Goal: Check status: Check status

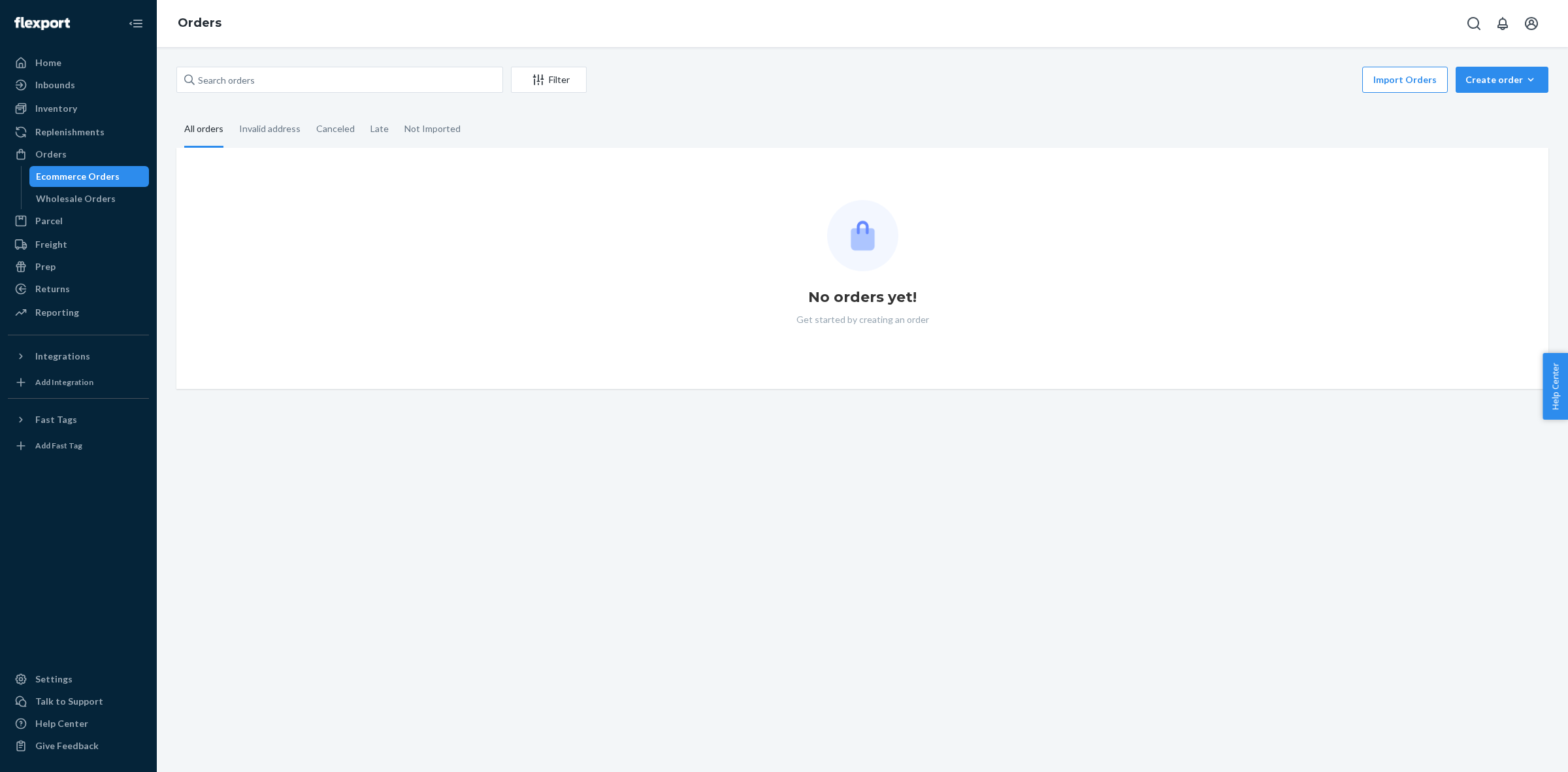
click at [90, 154] on div "Orders" at bounding box center [78, 155] width 138 height 18
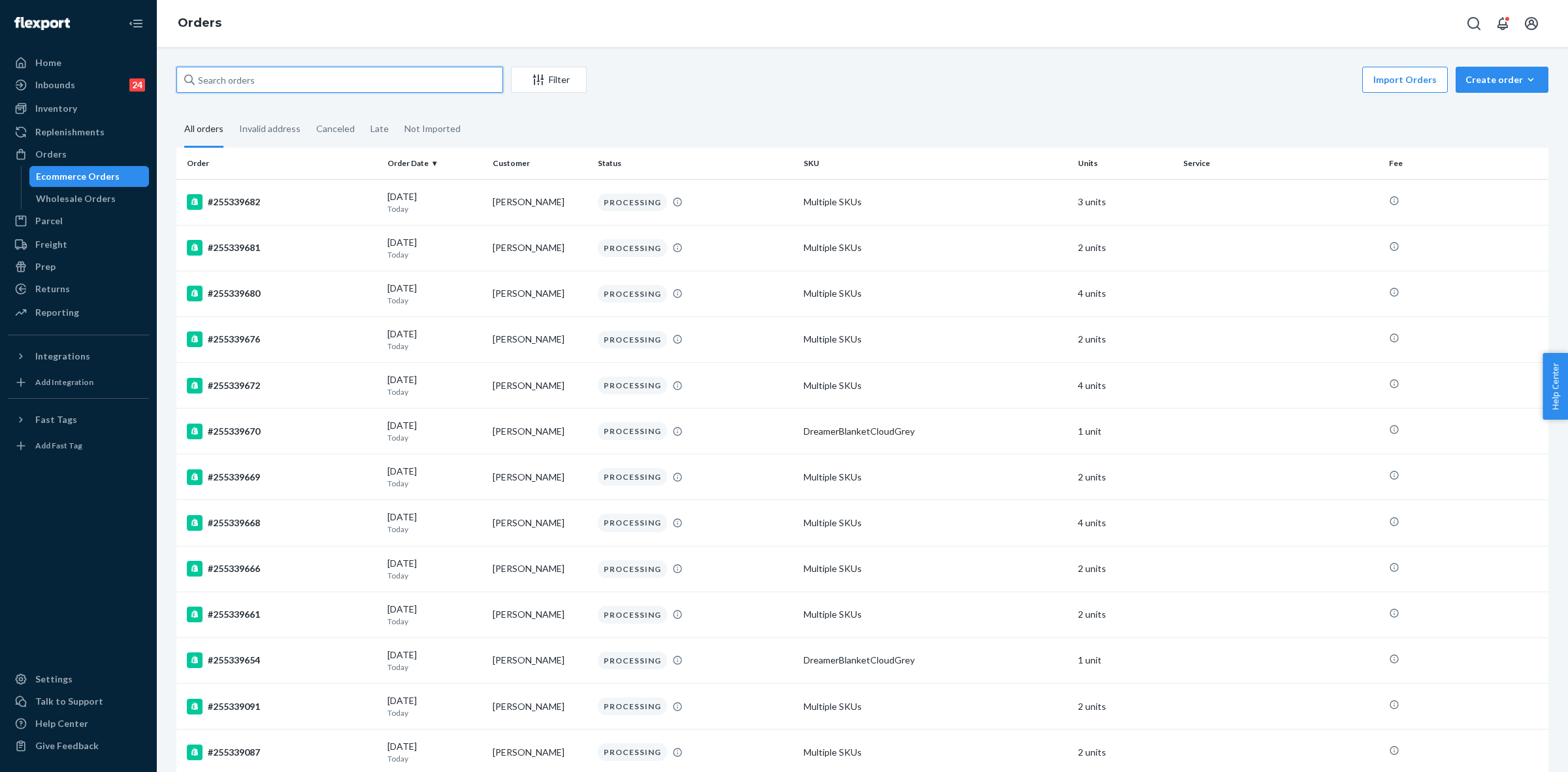
click at [233, 79] on input "text" at bounding box center [340, 79] width 327 height 26
paste input "254585773"
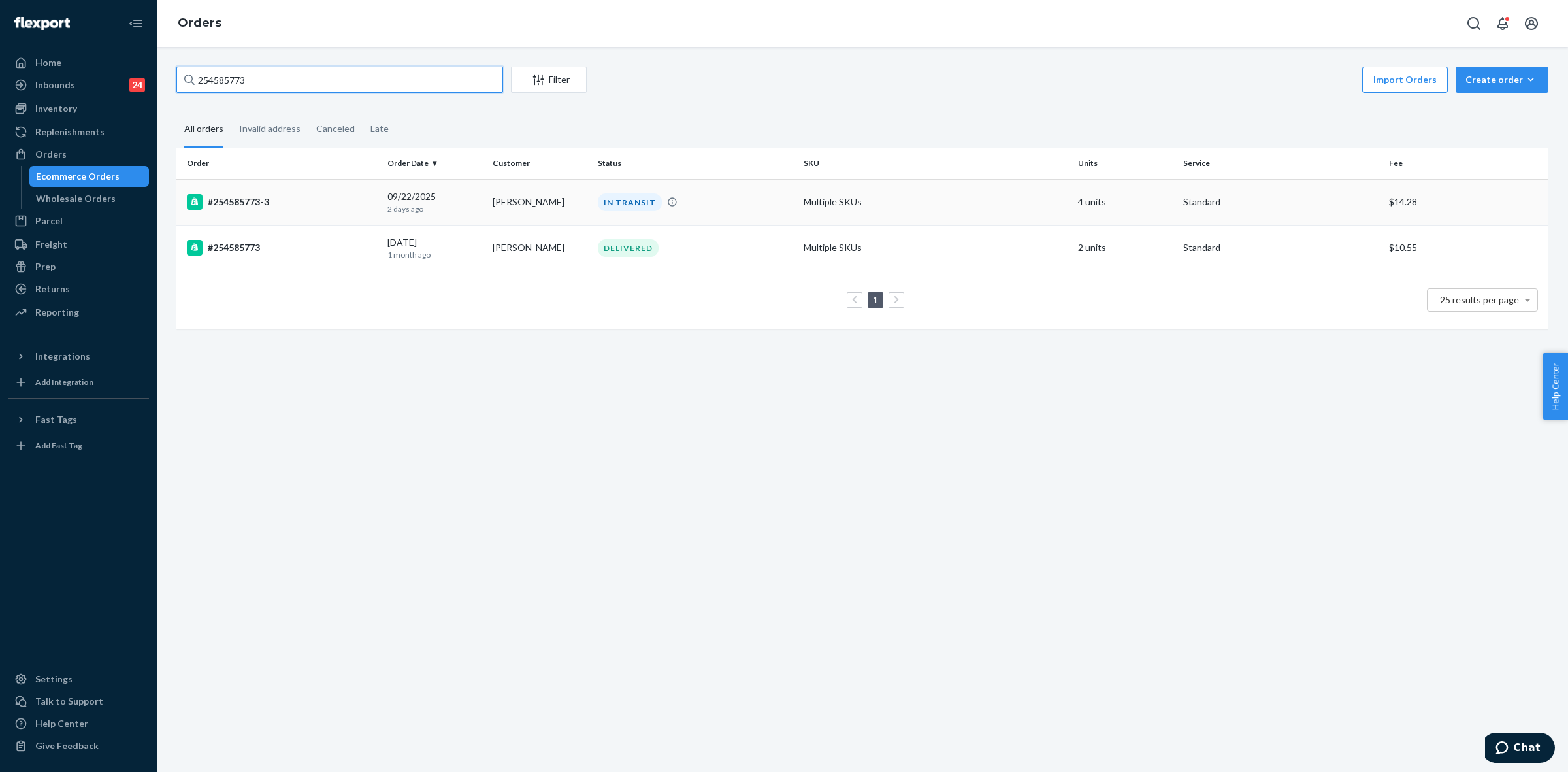
type input "254585773"
click at [1018, 204] on td "Multiple SKUs" at bounding box center [935, 202] width 274 height 45
click at [686, 253] on div "DELIVERED" at bounding box center [695, 248] width 201 height 18
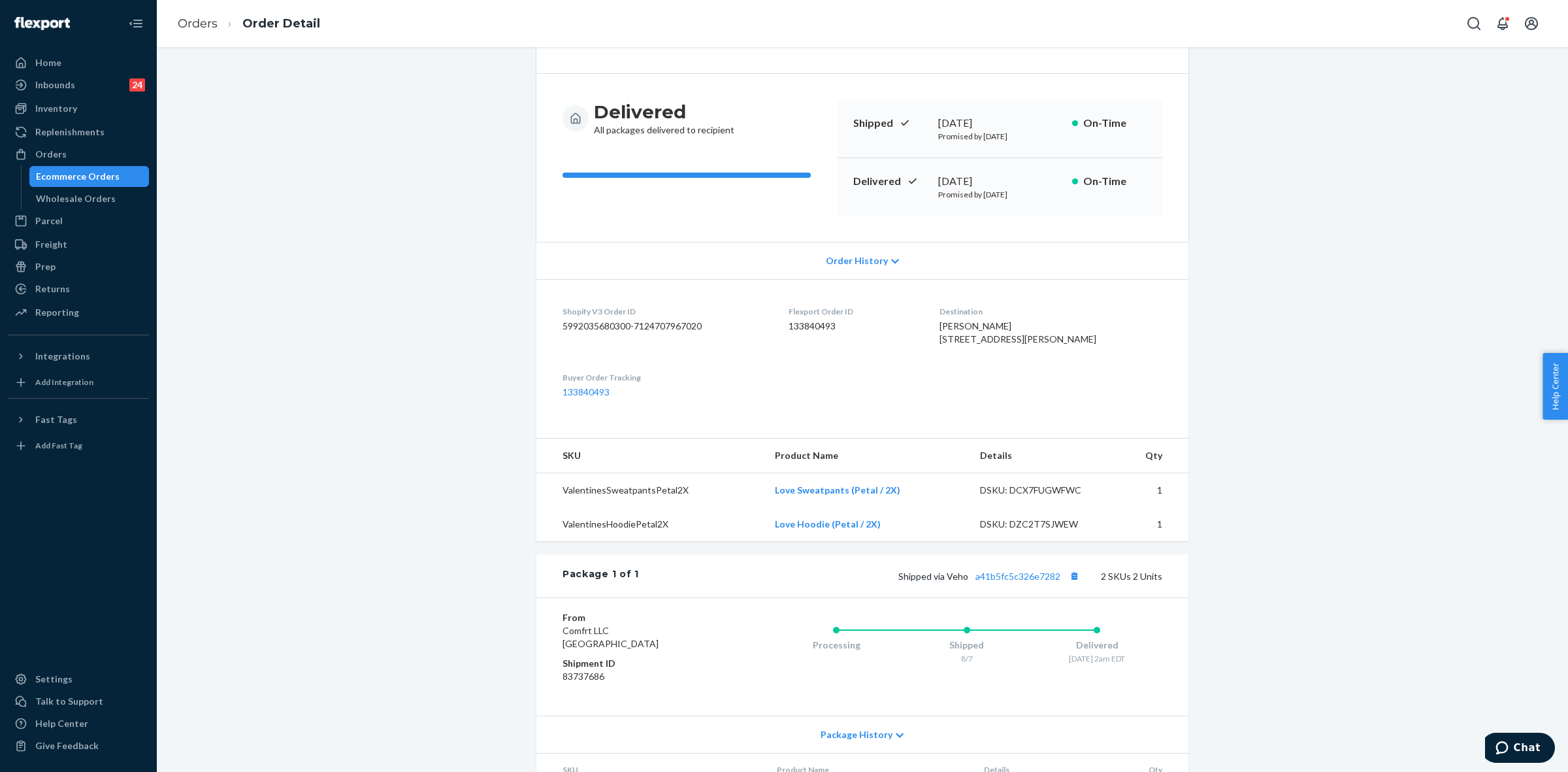
scroll to position [211, 0]
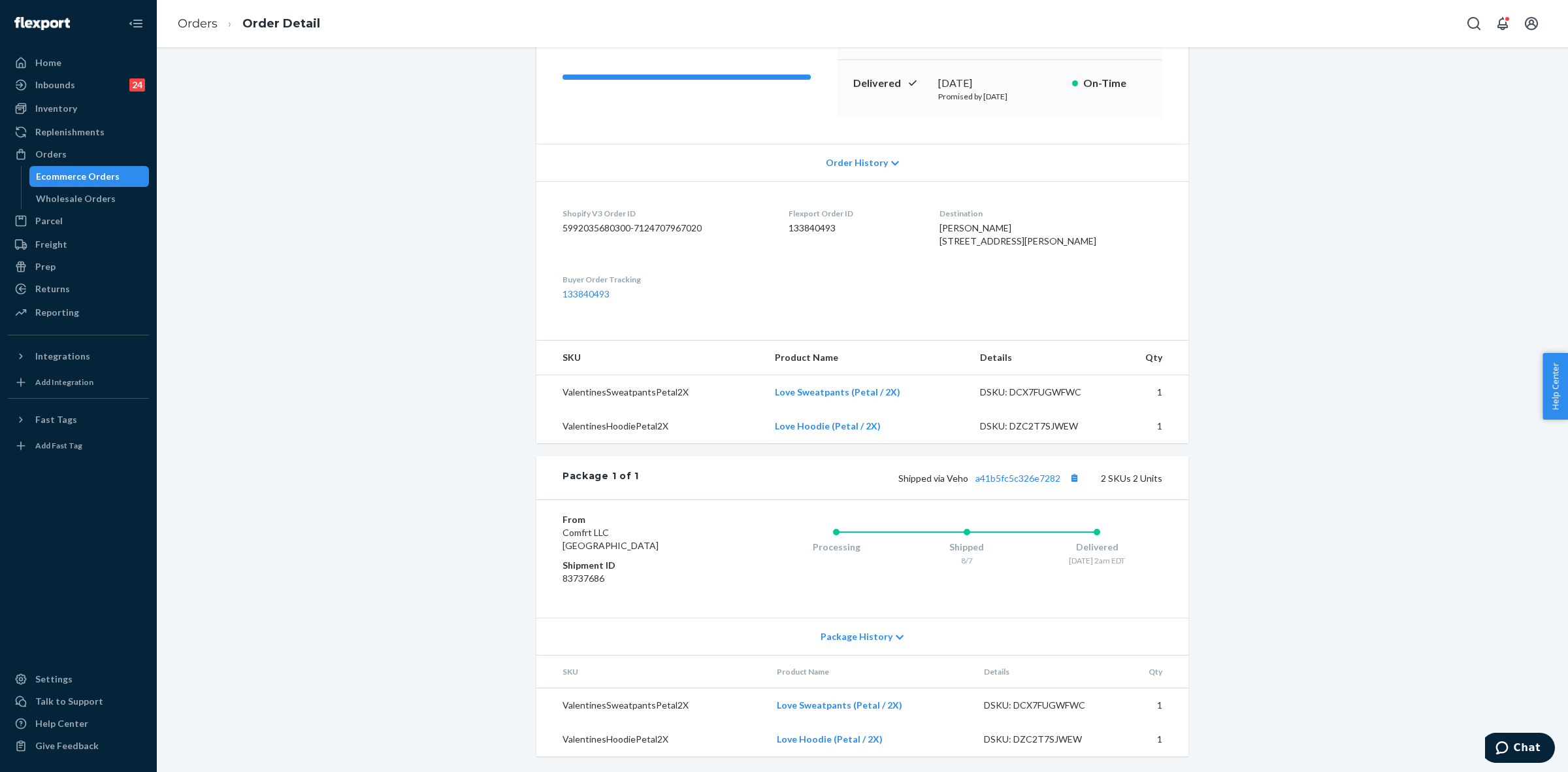
click at [882, 637] on span "Package History" at bounding box center [856, 636] width 72 height 13
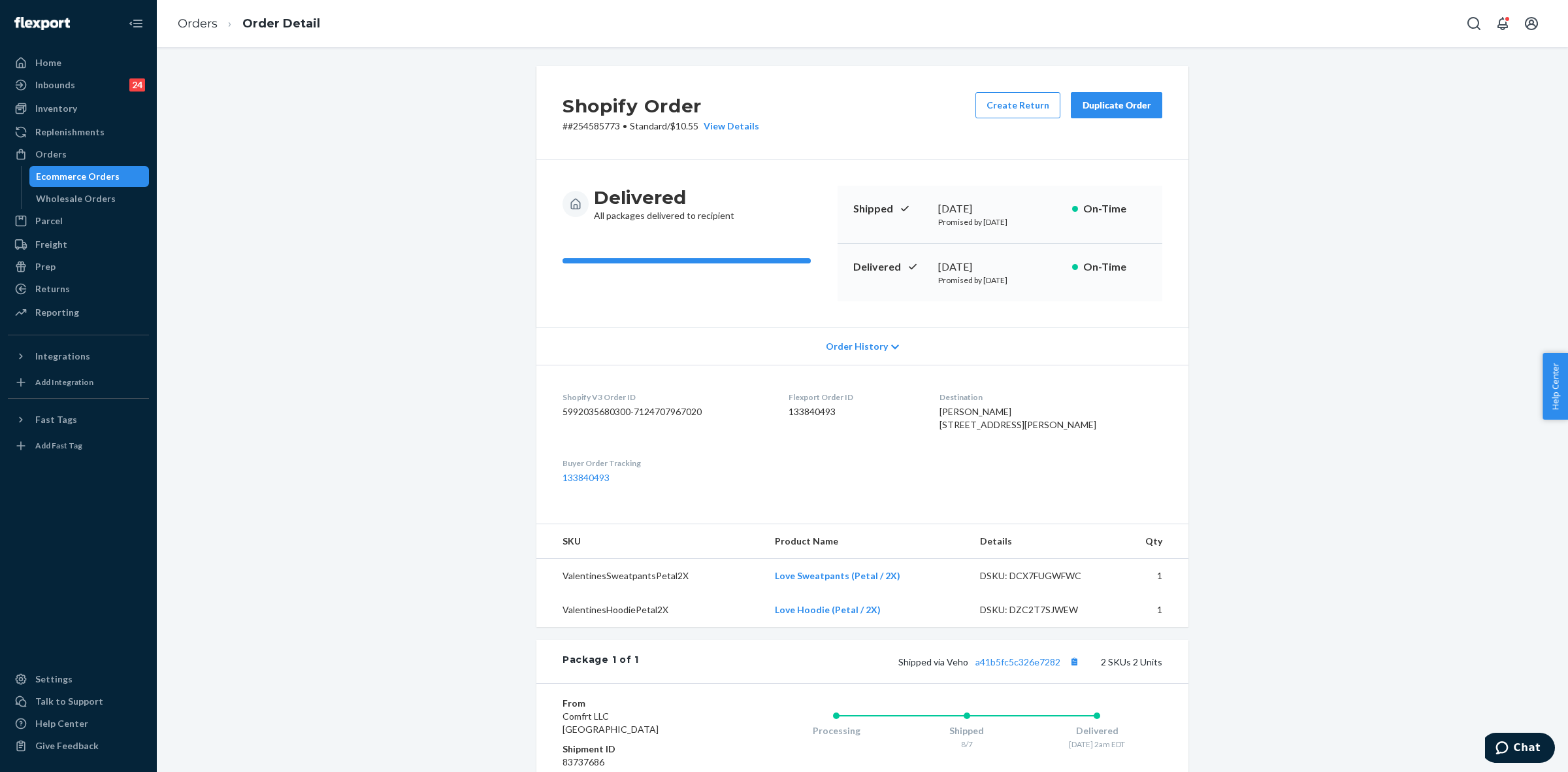
scroll to position [0, 0]
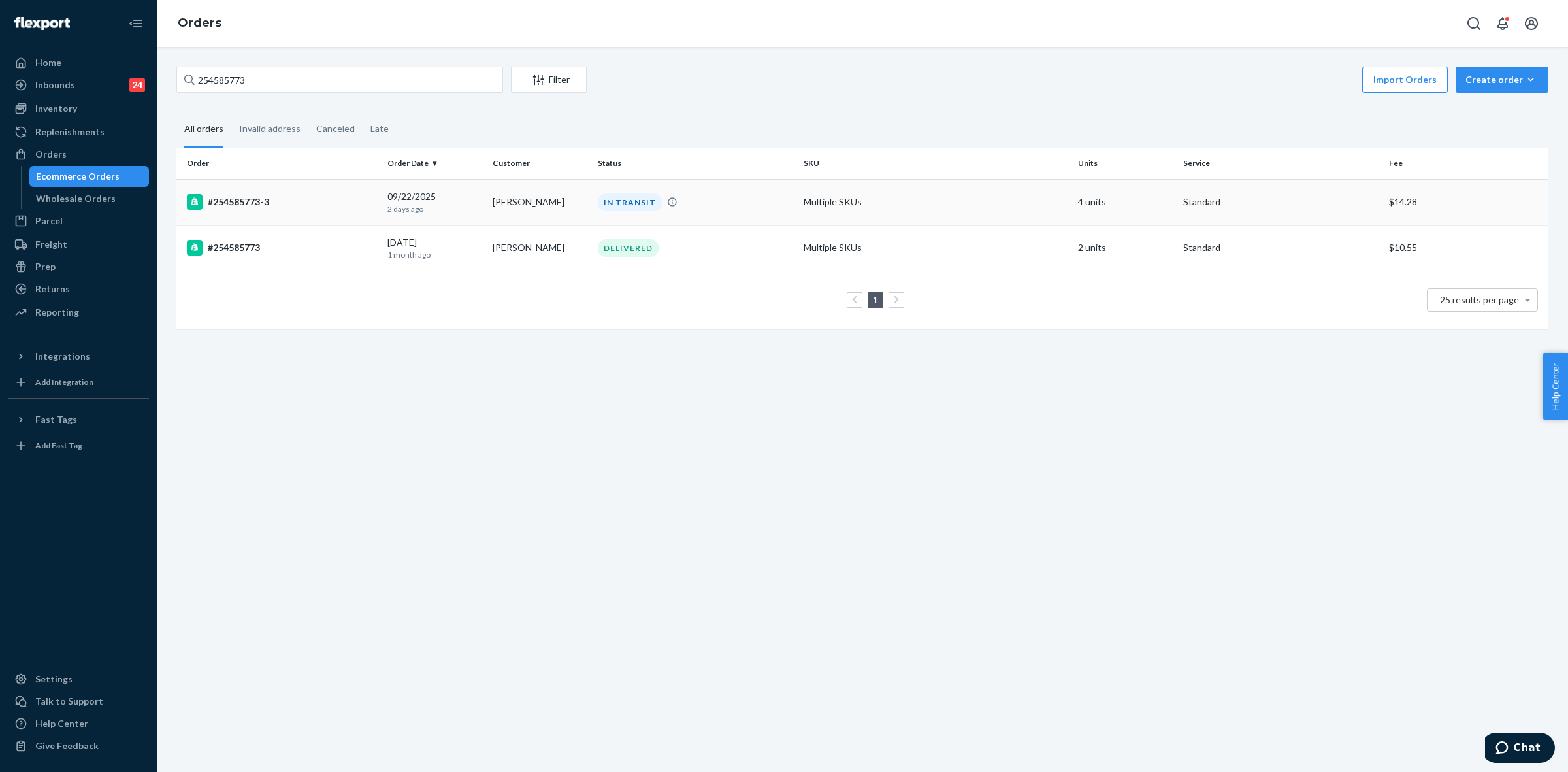
click at [769, 210] on div "IN TRANSIT" at bounding box center [695, 202] width 201 height 18
click at [1284, 514] on div "254585773 Filter Import Orders Create order Ecommerce order Removal order All o…" at bounding box center [862, 409] width 1411 height 725
click at [223, 82] on input "254585773" at bounding box center [340, 79] width 327 height 26
paste input "5158991"
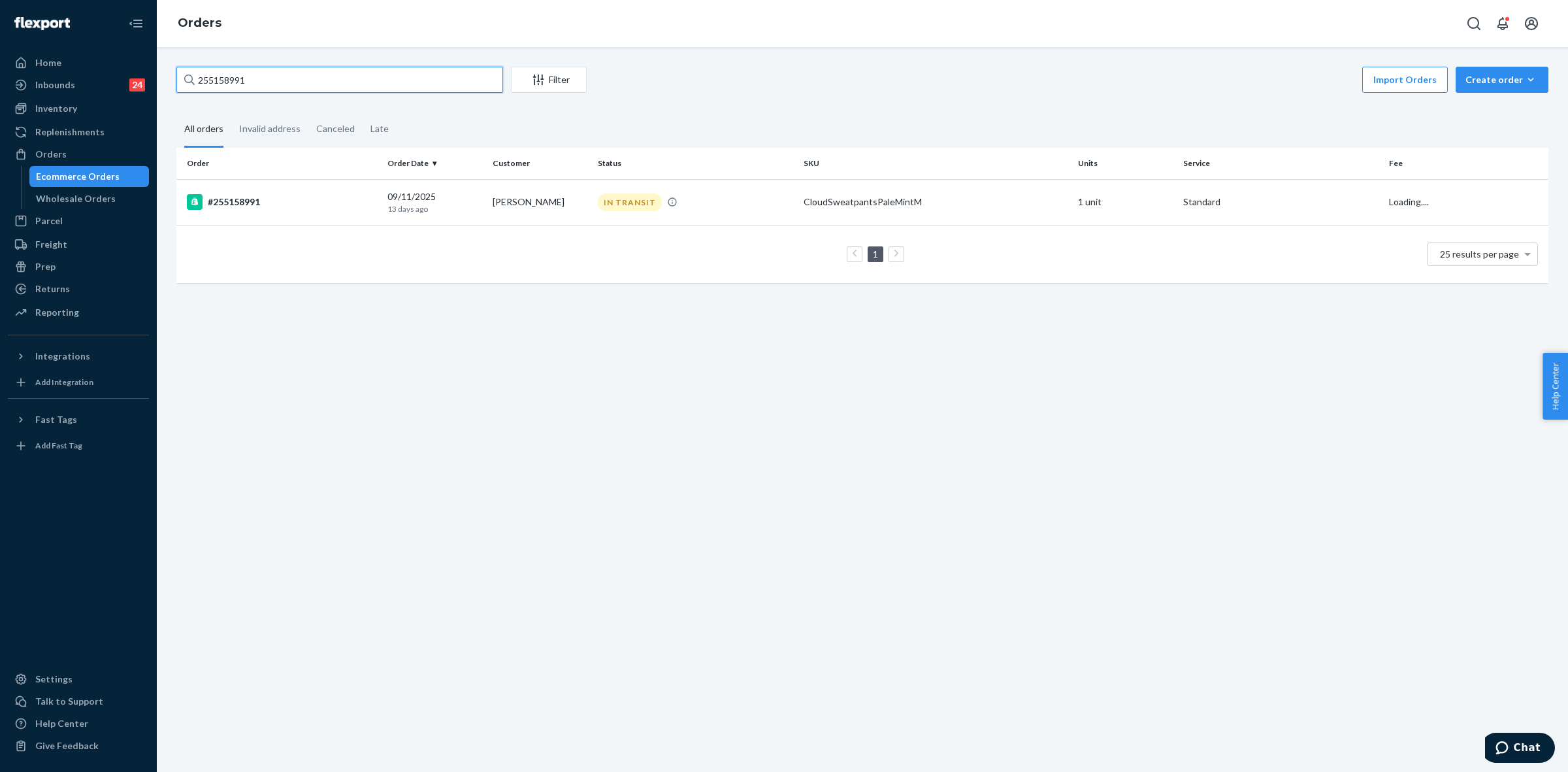
type input "255158991"
click at [569, 211] on td "[PERSON_NAME]" at bounding box center [540, 202] width 105 height 45
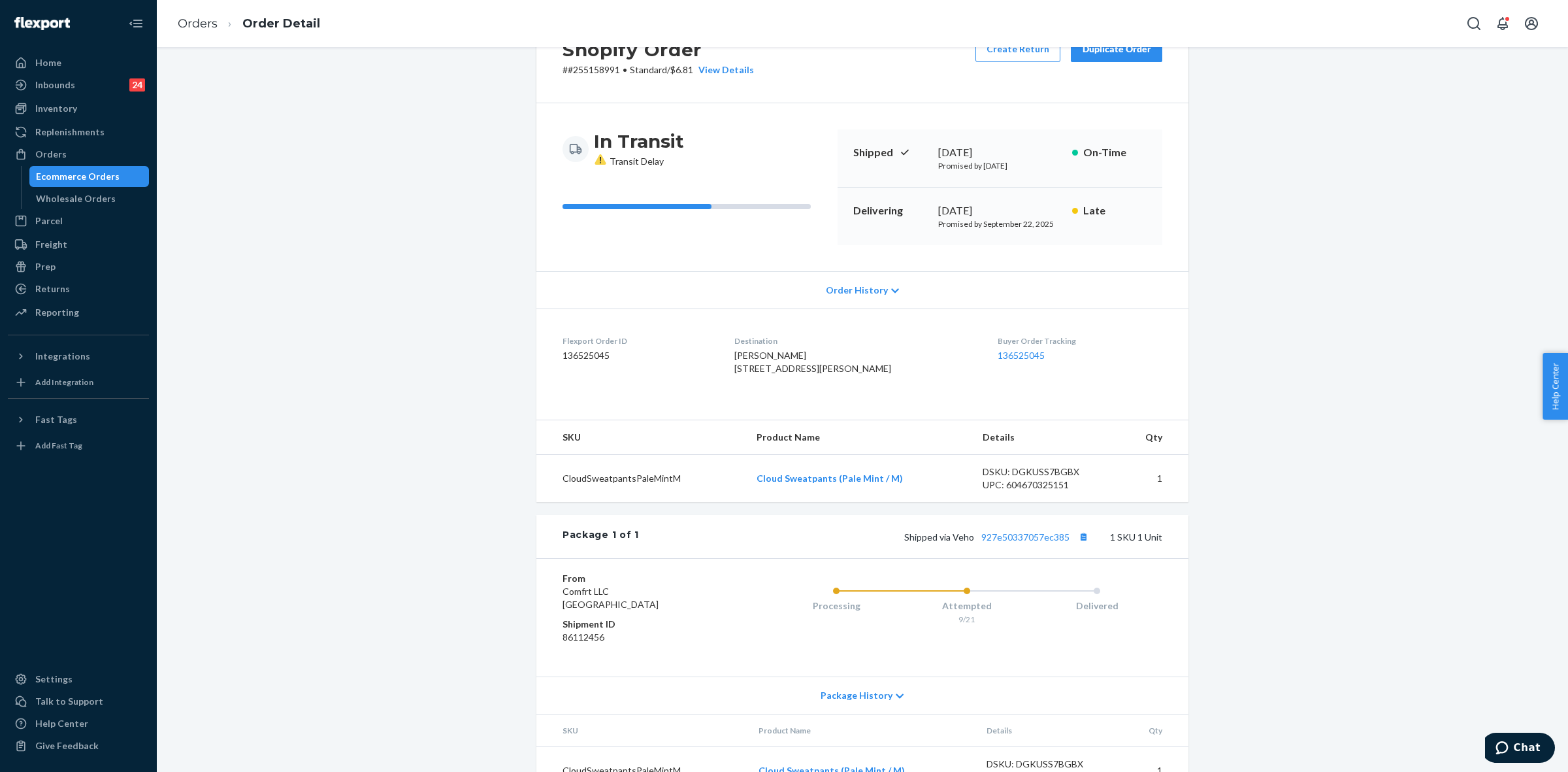
scroll to position [122, 0]
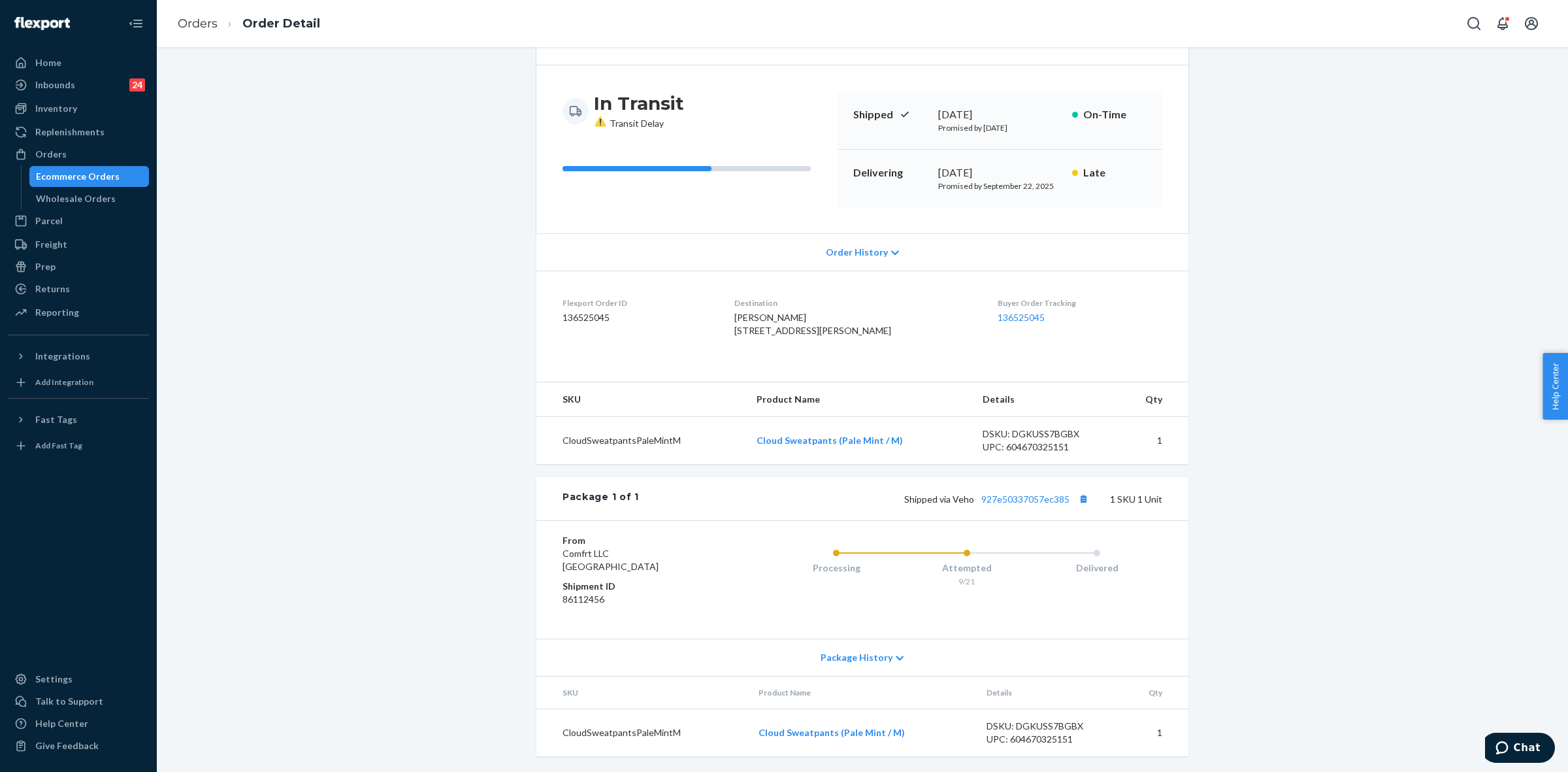
click at [896, 661] on icon at bounding box center [899, 658] width 8 height 9
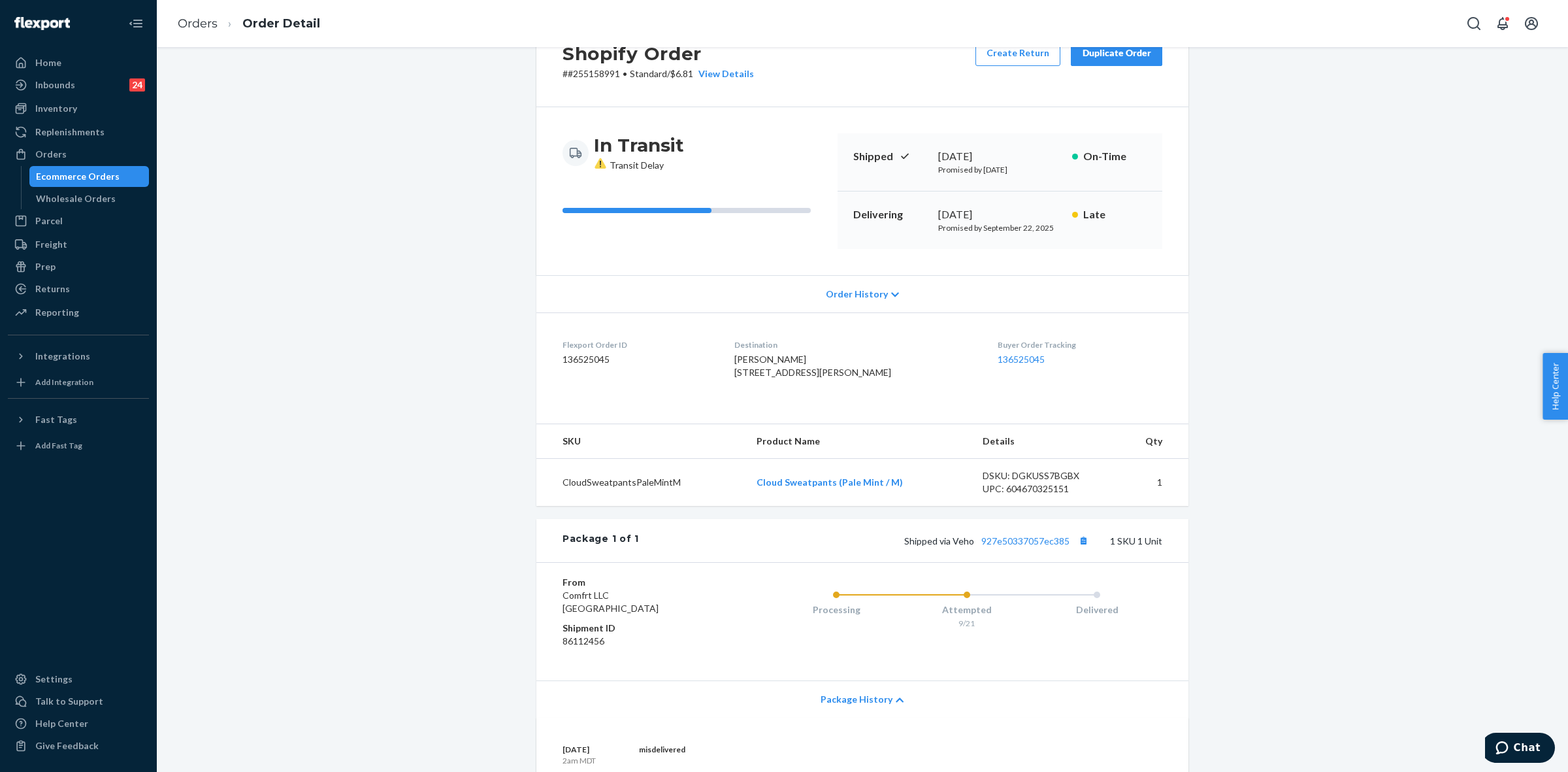
scroll to position [0, 0]
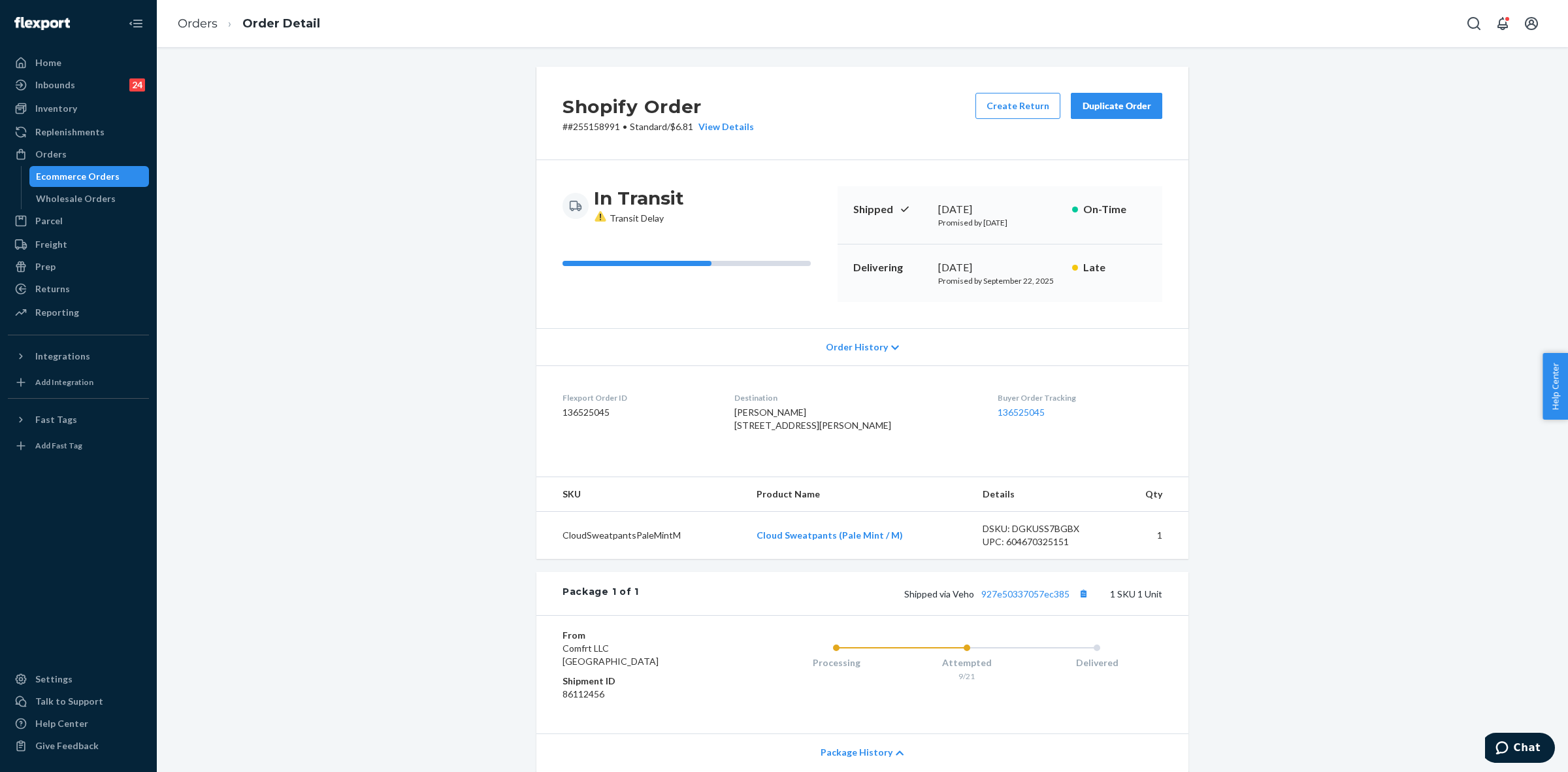
click at [600, 121] on p "# #255158991 • Standard / $6.81 View Details" at bounding box center [658, 127] width 191 height 13
copy p "255158991"
click at [1106, 96] on button "Duplicate Order" at bounding box center [1116, 106] width 91 height 26
